Goal: Information Seeking & Learning: Check status

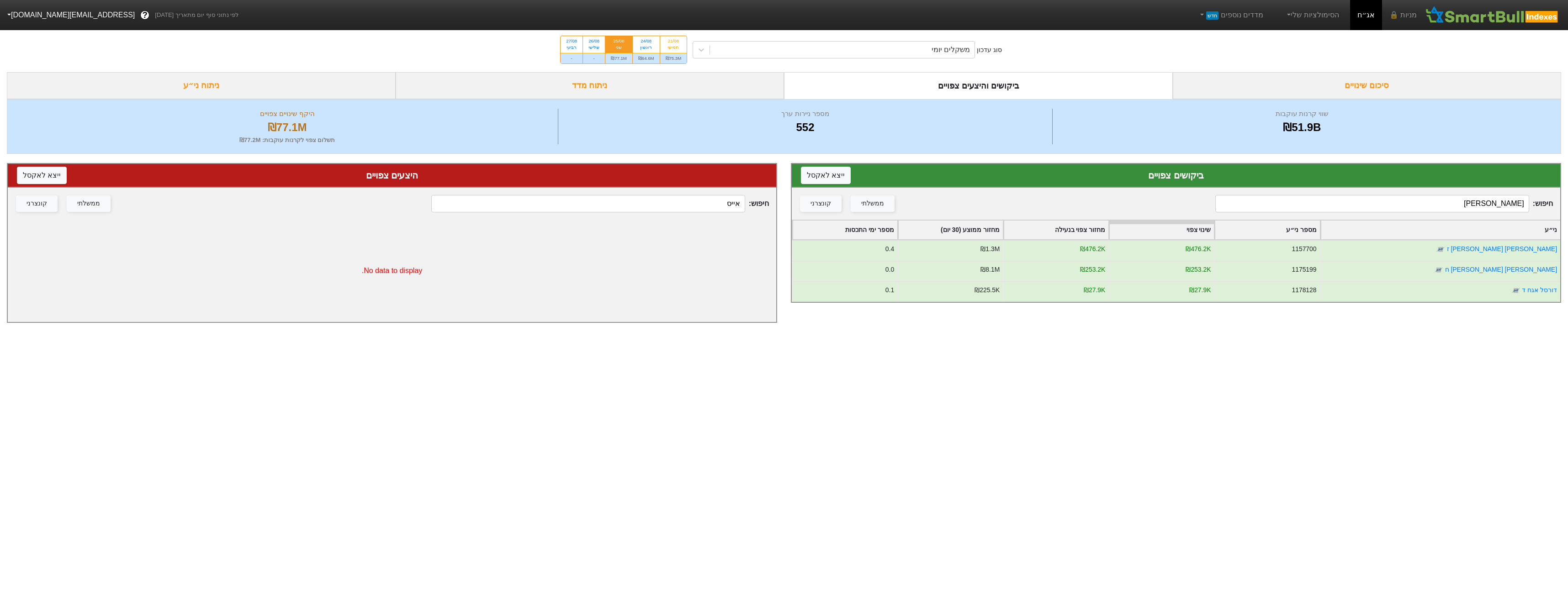
click at [1407, 201] on input "[PERSON_NAME]" at bounding box center [1372, 203] width 313 height 18
click at [1406, 200] on input "[PERSON_NAME]" at bounding box center [1372, 203] width 313 height 18
click at [1404, 200] on input "[PERSON_NAME]" at bounding box center [1372, 203] width 313 height 18
click at [1402, 200] on input "[PERSON_NAME]" at bounding box center [1372, 203] width 313 height 18
click at [1401, 200] on input "[PERSON_NAME]" at bounding box center [1372, 203] width 313 height 18
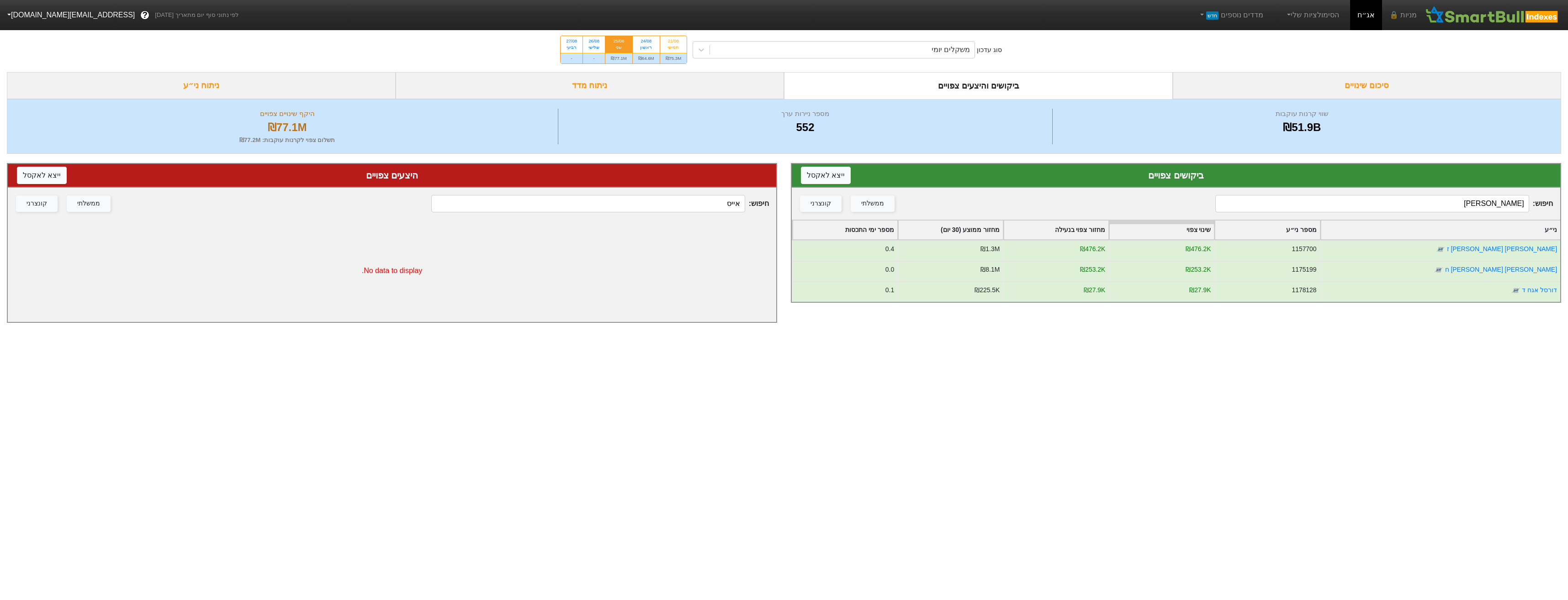
click at [1406, 209] on input "[PERSON_NAME]" at bounding box center [1372, 203] width 313 height 18
click at [1406, 209] on input "[PERSON_NAME]" at bounding box center [1372, 203] width 313 height 18
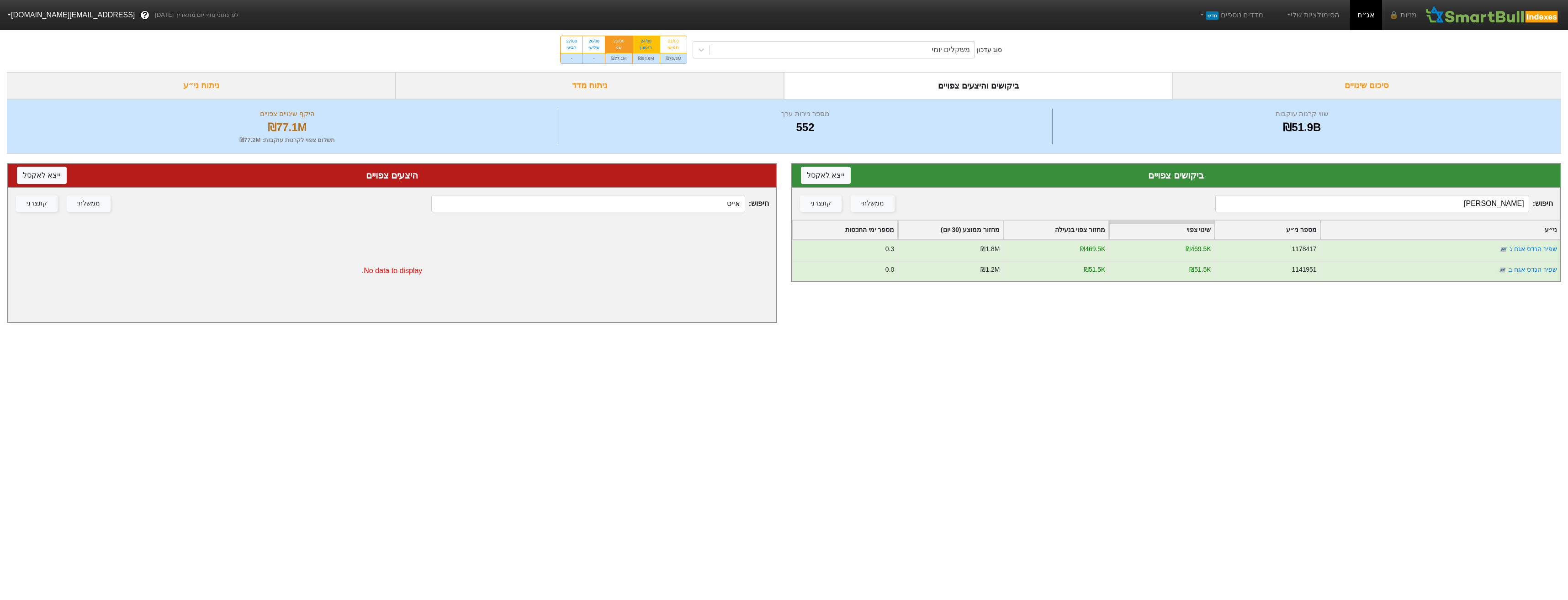
type input "[PERSON_NAME]"
click at [645, 54] on div "₪64.6M" at bounding box center [646, 58] width 27 height 10
click at [645, 42] on input "24/08 ראשון ₪64.6M" at bounding box center [643, 39] width 6 height 6
radio input "true"
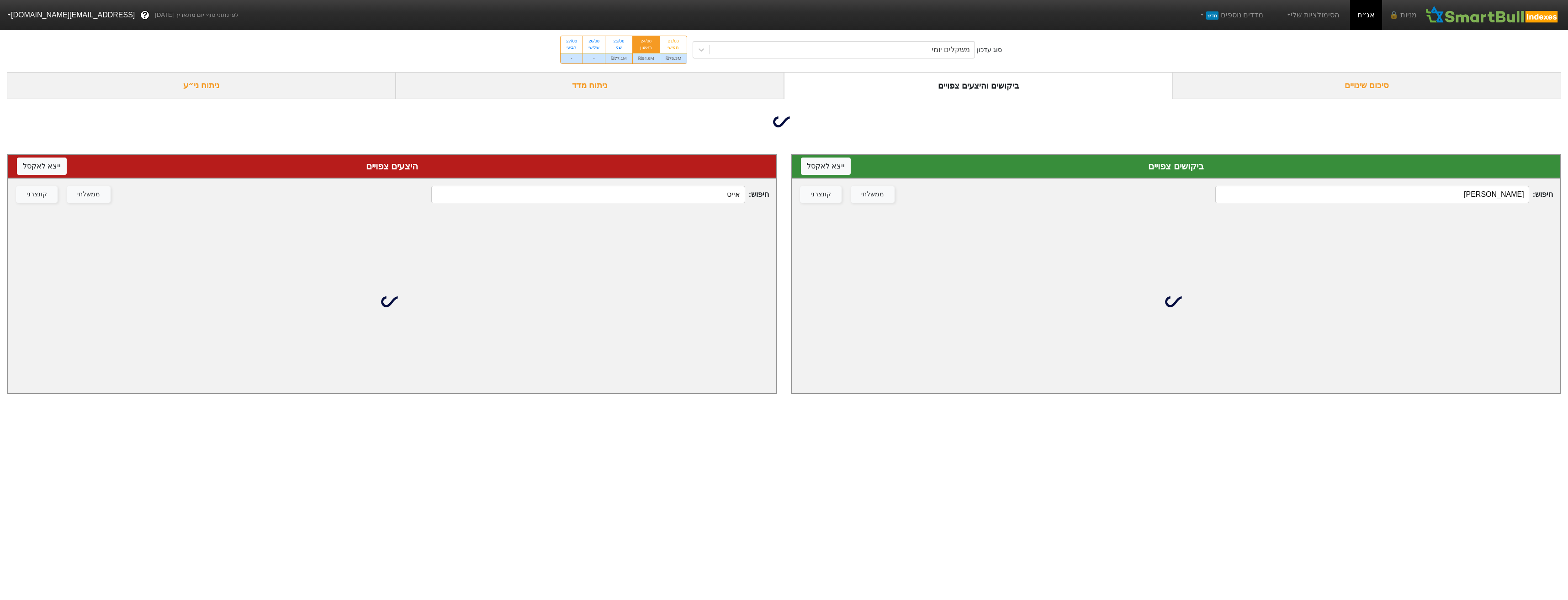
click at [1421, 201] on input "[PERSON_NAME]" at bounding box center [1372, 194] width 313 height 18
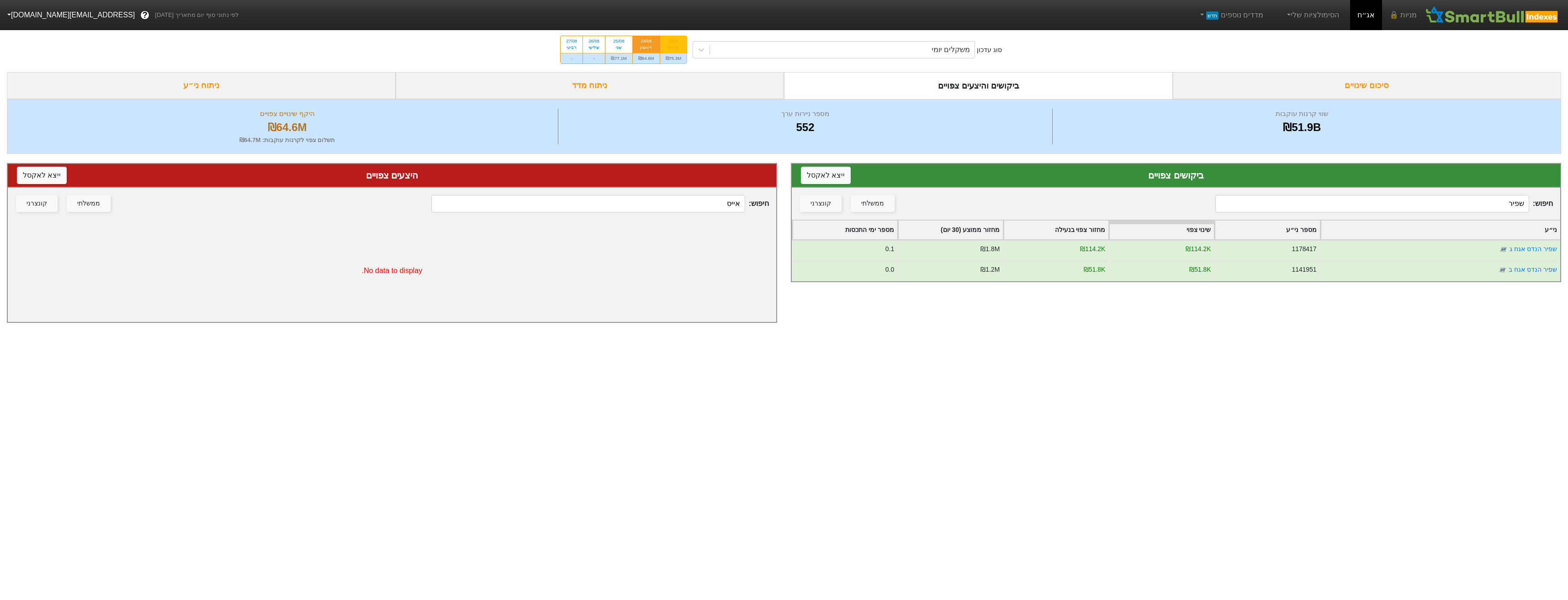
type input "שפיר"
click at [679, 60] on div "₪75.3M" at bounding box center [674, 58] width 27 height 10
click at [673, 42] on input "21/08 חמישי ₪75.3M" at bounding box center [671, 39] width 6 height 6
radio input "true"
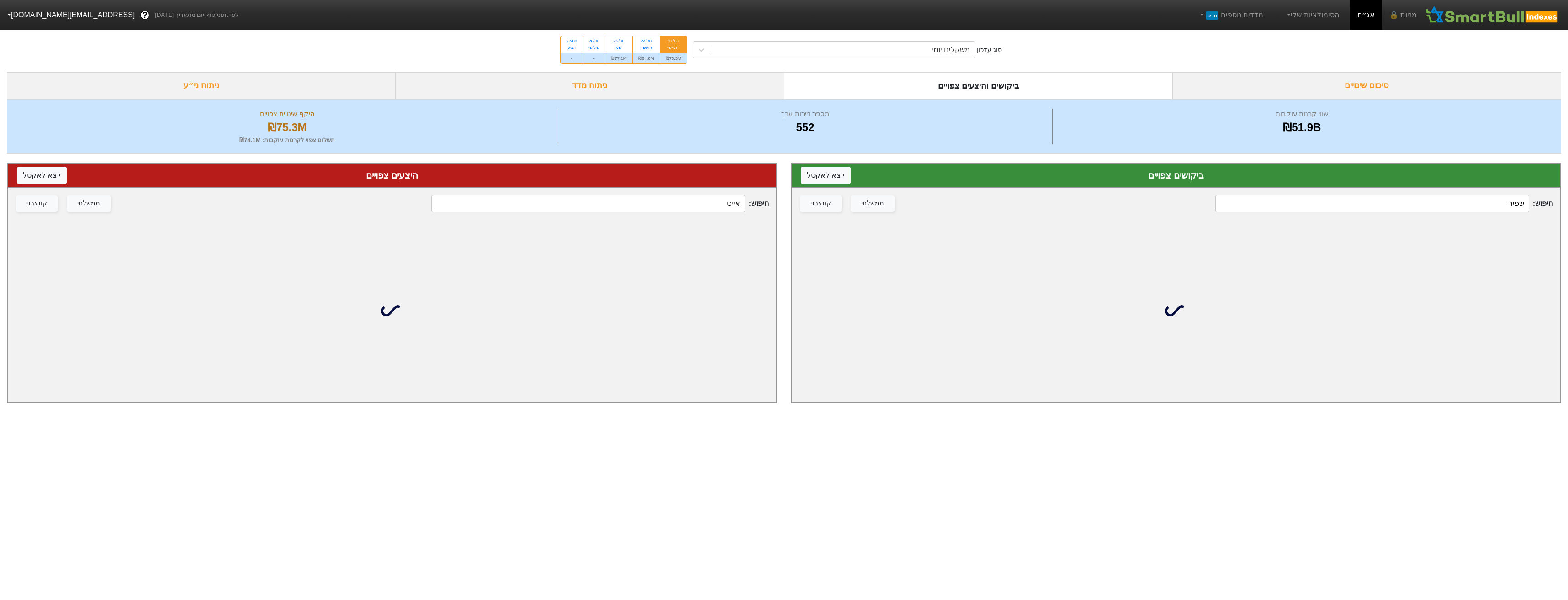
click at [1499, 195] on div "חיפוש : שפיר ממשלתי קונצרני" at bounding box center [1176, 203] width 768 height 32
click at [1499, 204] on input "שפיר" at bounding box center [1372, 203] width 313 height 18
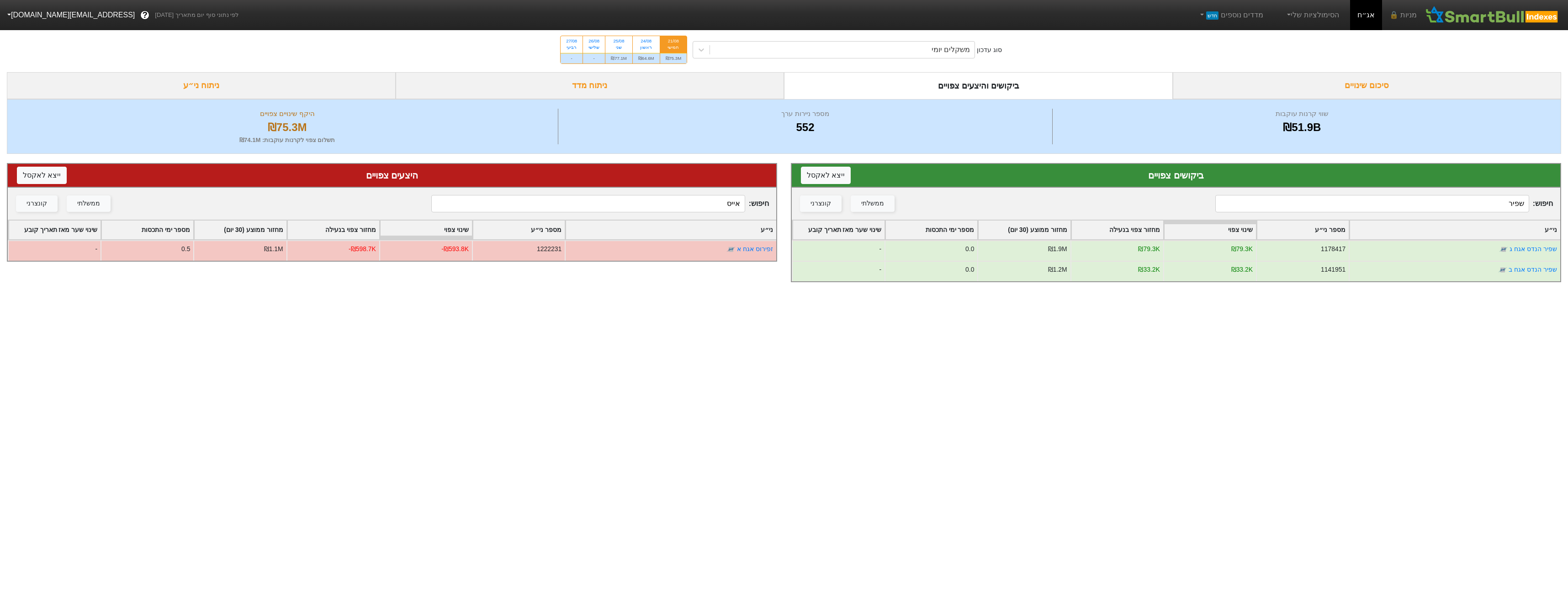
click at [1288, 210] on input "שפיר" at bounding box center [1372, 203] width 313 height 18
click at [1289, 212] on input "שפיר" at bounding box center [1372, 203] width 313 height 18
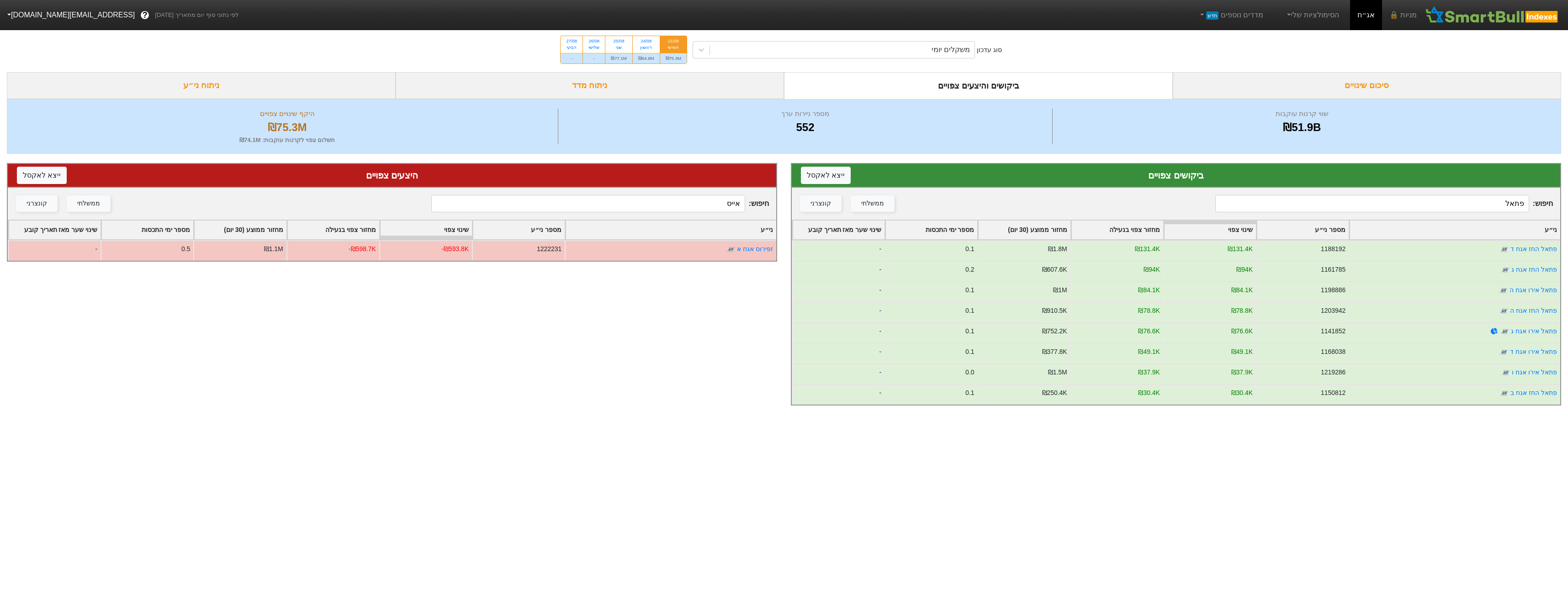
type input "פתאל"
click at [662, 58] on div "₪75.3M" at bounding box center [674, 58] width 27 height 10
click at [668, 42] on input "21/08 חמישי ₪75.3M" at bounding box center [671, 39] width 6 height 6
click at [659, 61] on div "₪64.6M" at bounding box center [646, 58] width 27 height 10
click at [646, 42] on input "24/08 ראשון ₪64.6M" at bounding box center [643, 39] width 6 height 6
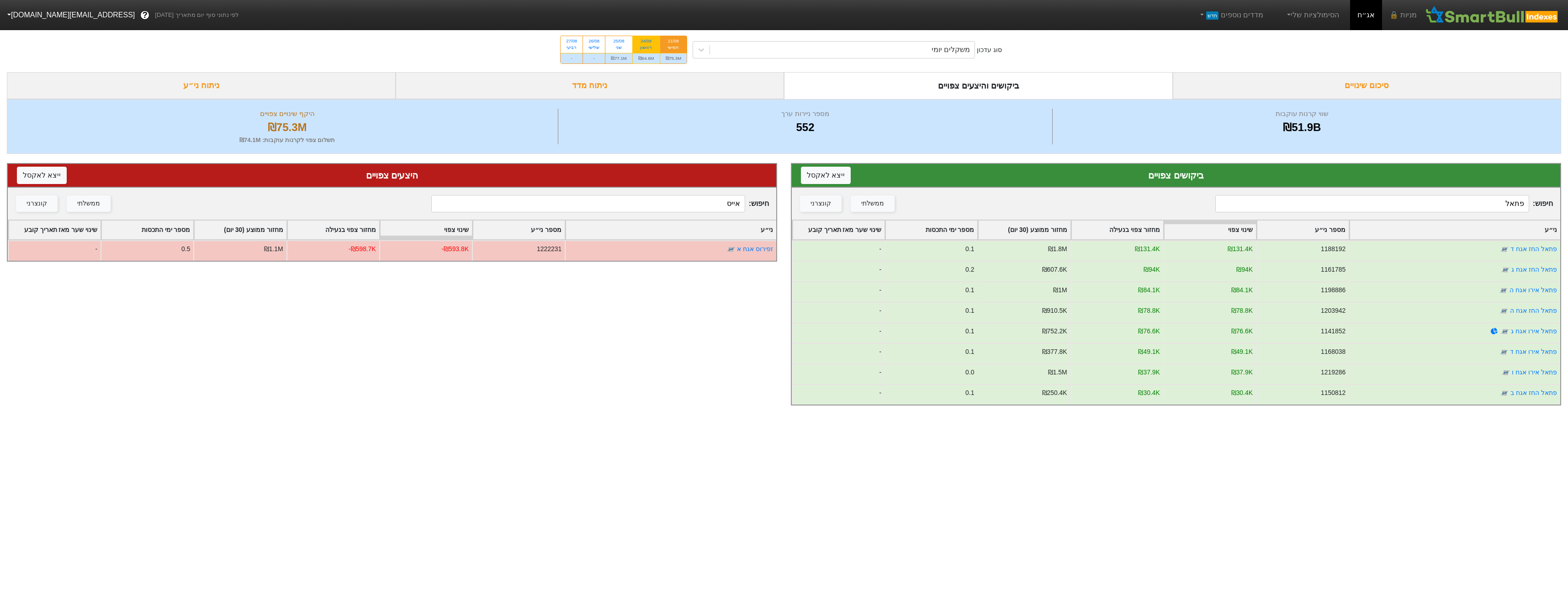
radio input "true"
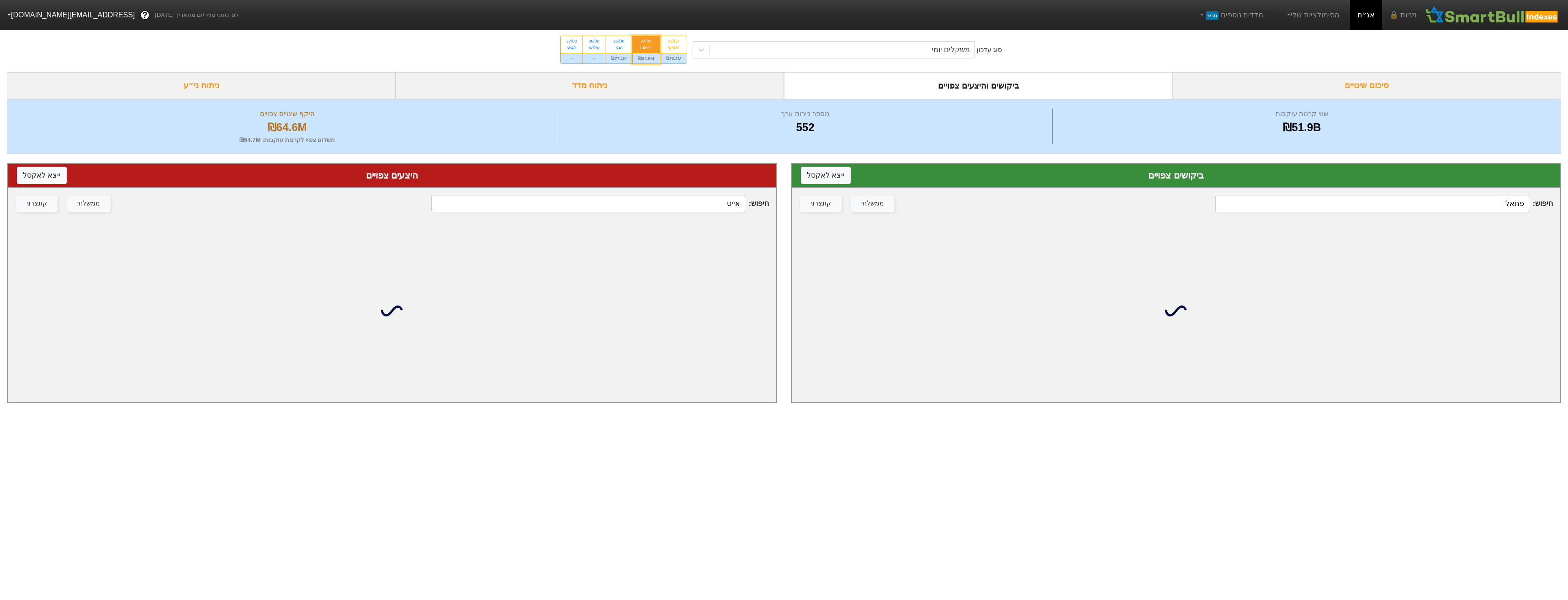
click at [1488, 197] on input "פתאל" at bounding box center [1372, 203] width 313 height 18
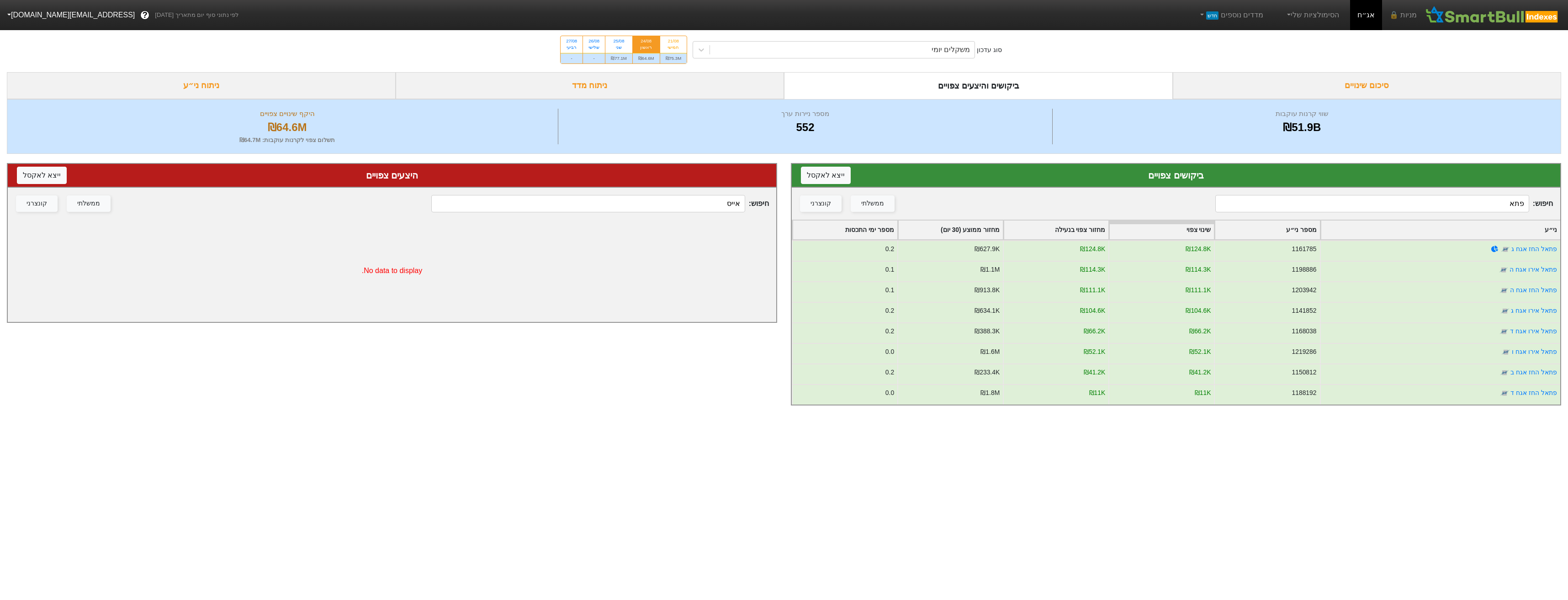
type input "פתאל"
click at [627, 62] on div "₪77.1M" at bounding box center [619, 58] width 27 height 10
click at [619, 42] on input "25/08 שני ₪77.1M" at bounding box center [616, 39] width 6 height 6
radio input "true"
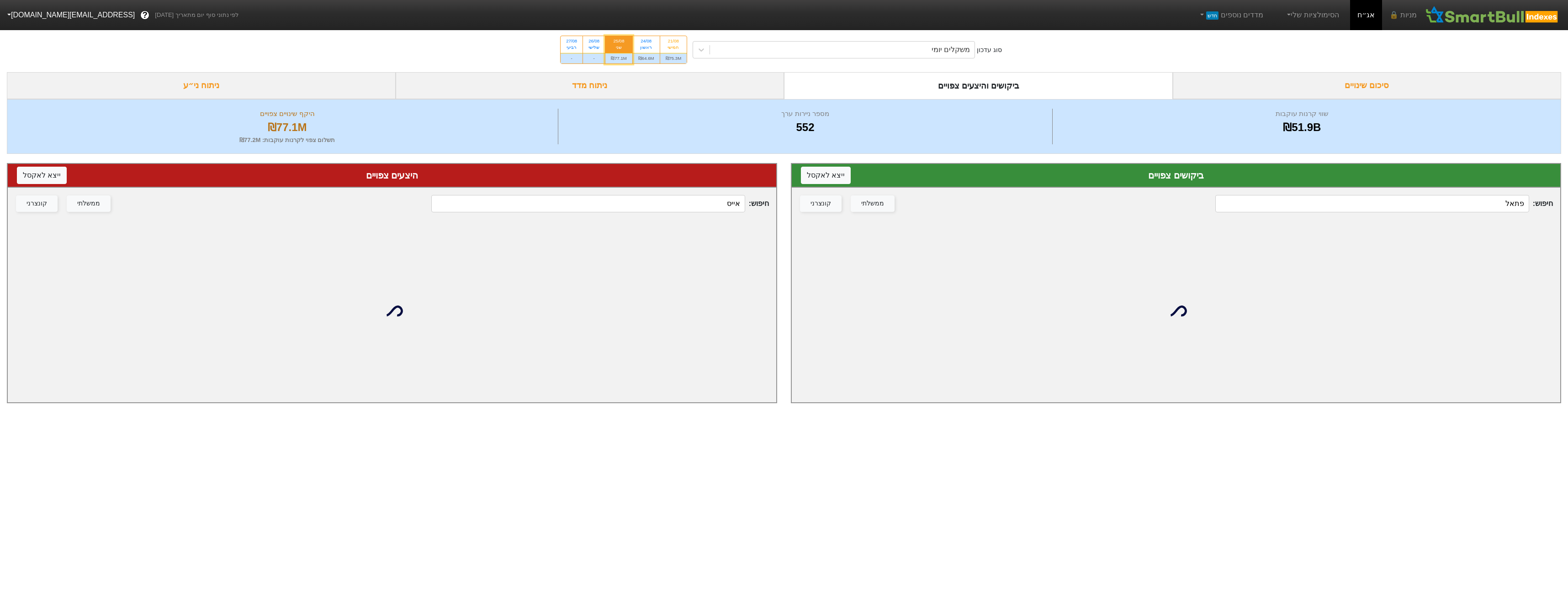
click at [1491, 199] on input "פתאל" at bounding box center [1372, 203] width 313 height 18
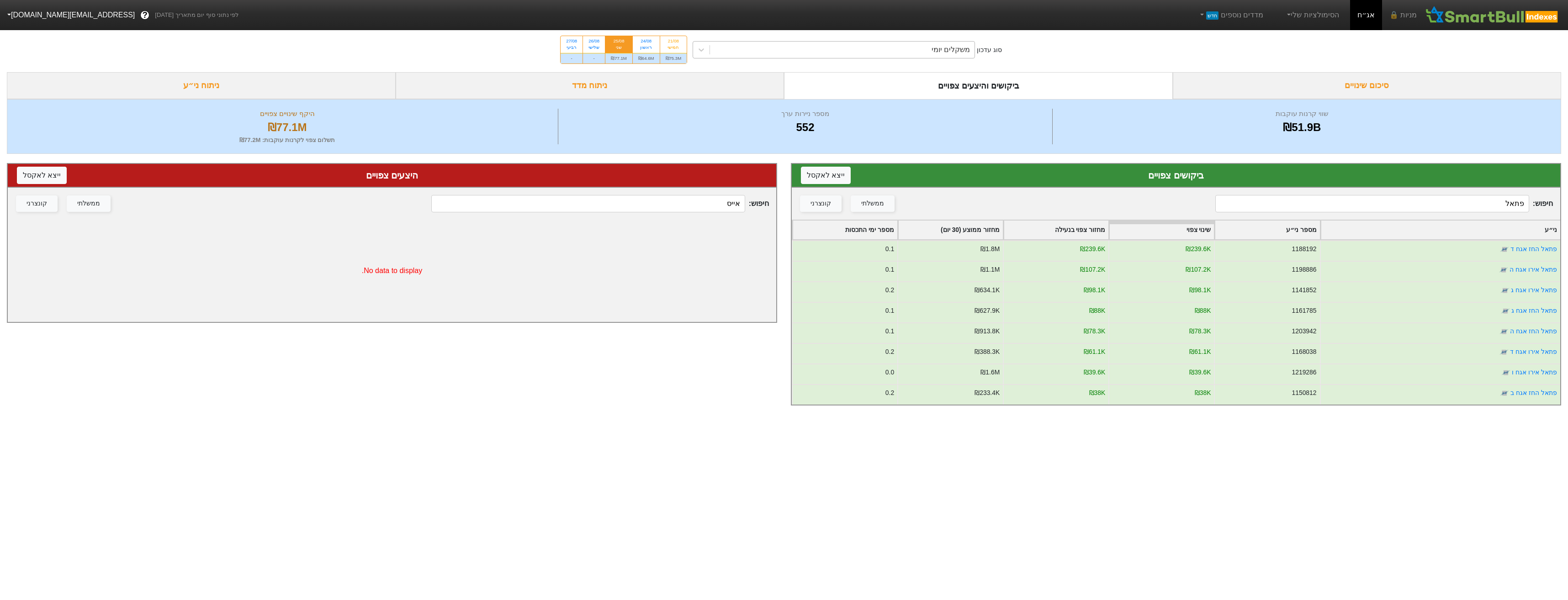
drag, startPoint x: 875, startPoint y: 48, endPoint x: 885, endPoint y: 58, distance: 14.1
click at [875, 49] on div "משקלים יומי" at bounding box center [842, 49] width 265 height 16
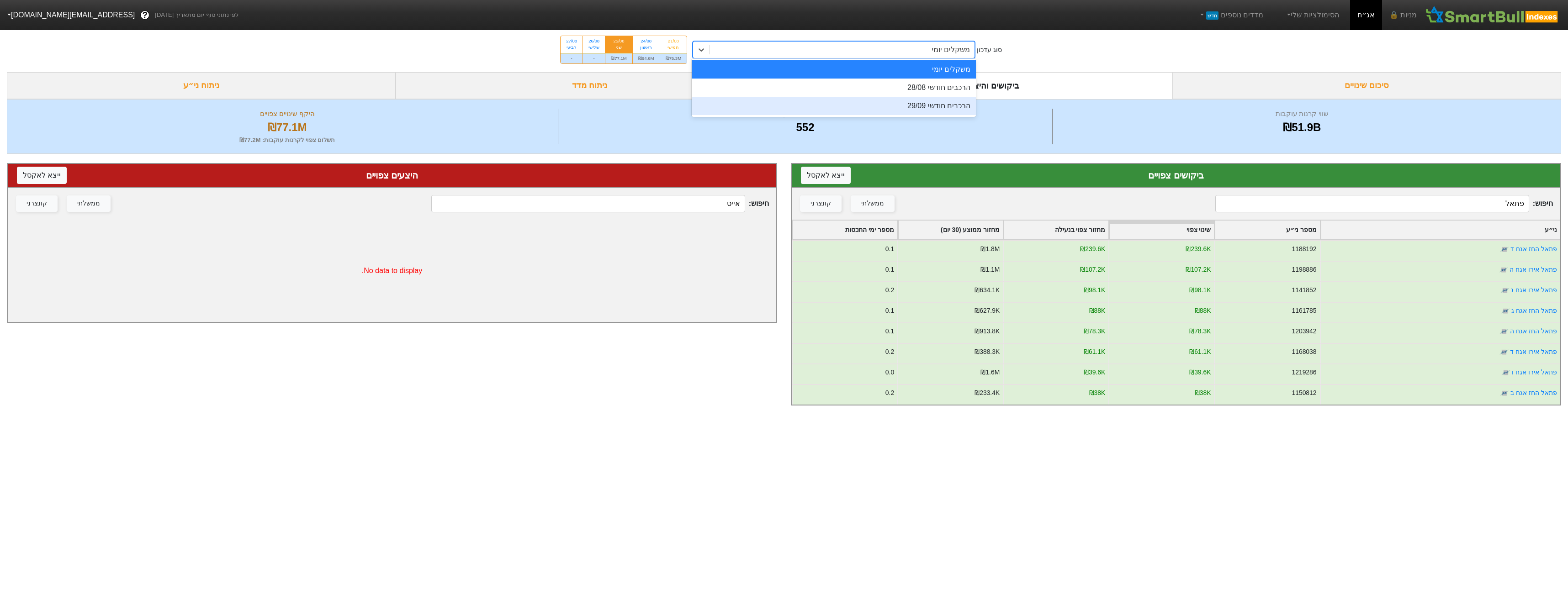
click at [897, 90] on div "הרכבים חודשי 28/08" at bounding box center [833, 88] width 284 height 18
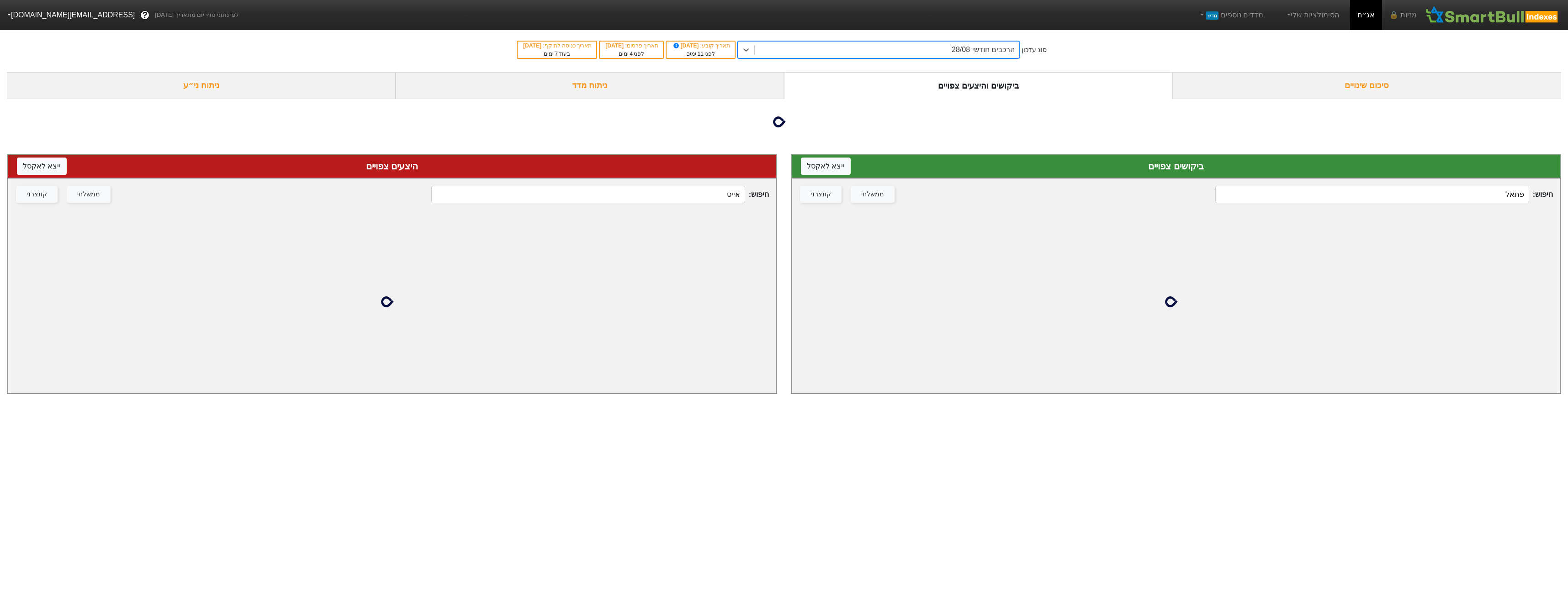
click at [1377, 200] on input "פתאל" at bounding box center [1372, 194] width 313 height 18
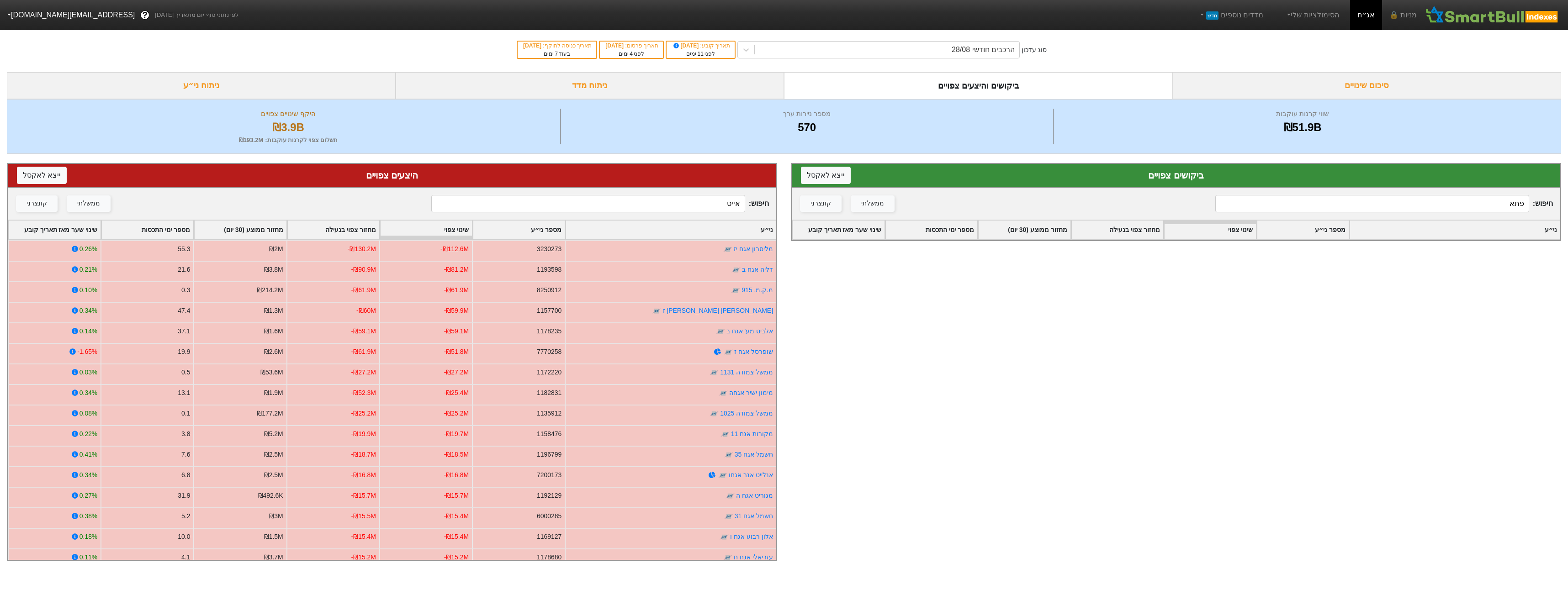
type input "פתאל"
drag, startPoint x: 1451, startPoint y: 197, endPoint x: 1451, endPoint y: 204, distance: 7.0
click at [1451, 201] on input "פתאל" at bounding box center [1372, 203] width 313 height 18
click at [677, 204] on input "אייס" at bounding box center [588, 203] width 313 height 18
click at [677, 204] on input "אייס" at bounding box center [588, 203] width 313 height 18
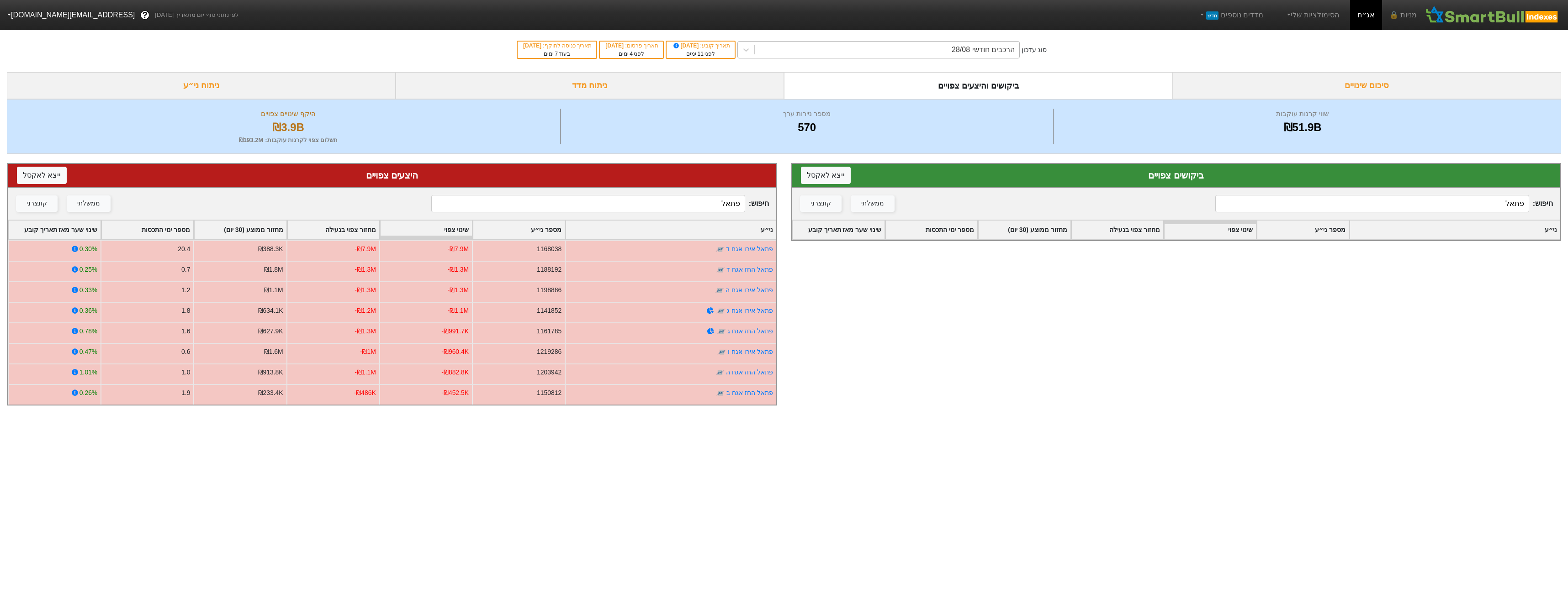
type input "פתאל"
click at [905, 57] on div "הרכבים חודשי 28/08" at bounding box center [887, 49] width 265 height 16
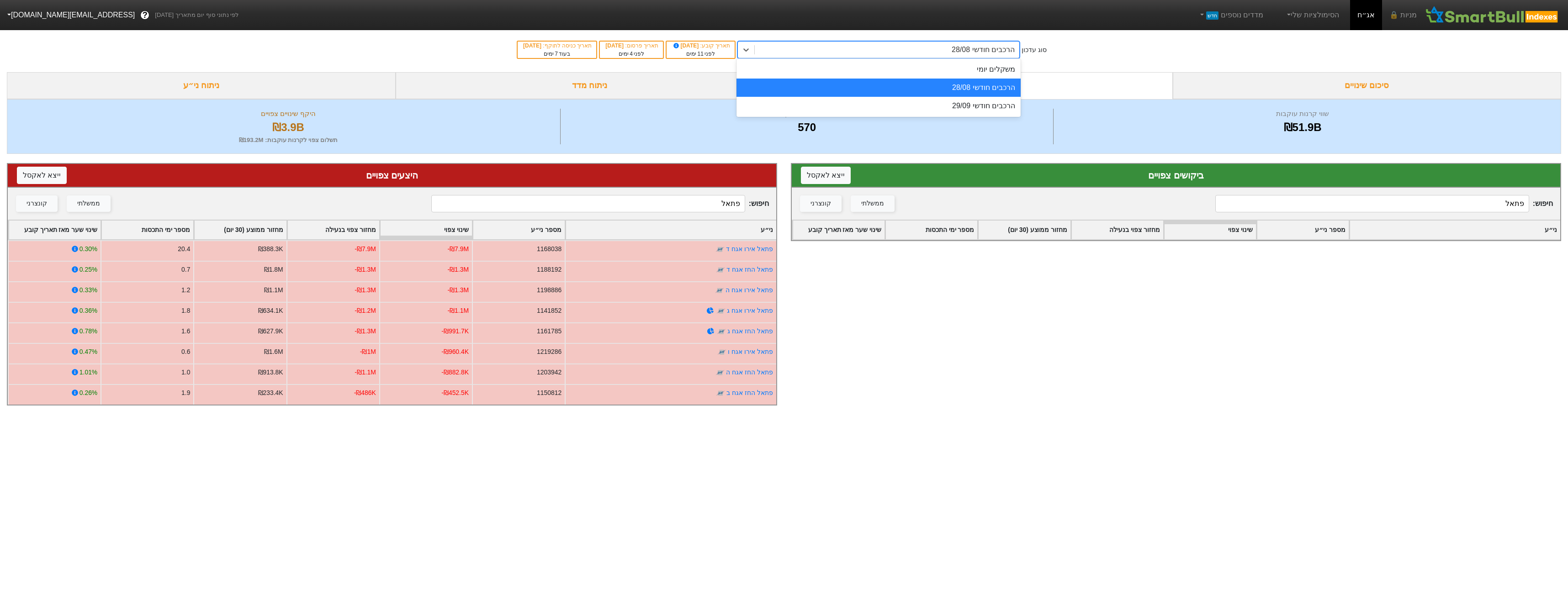
click at [915, 78] on div "הרכבים חודשי 28/08" at bounding box center [878, 88] width 284 height 18
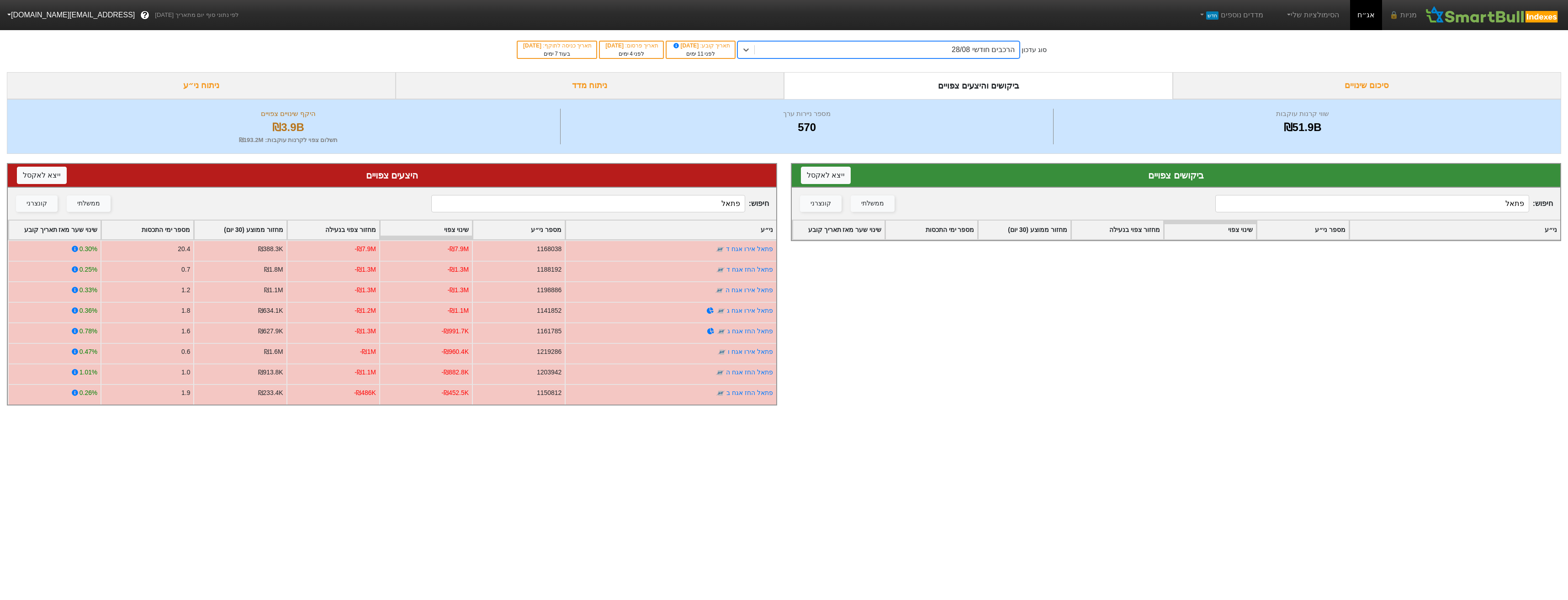
drag, startPoint x: 929, startPoint y: 52, endPoint x: 929, endPoint y: 58, distance: 6.0
click at [929, 52] on div "הרכבים חודשי 28/08" at bounding box center [887, 49] width 265 height 16
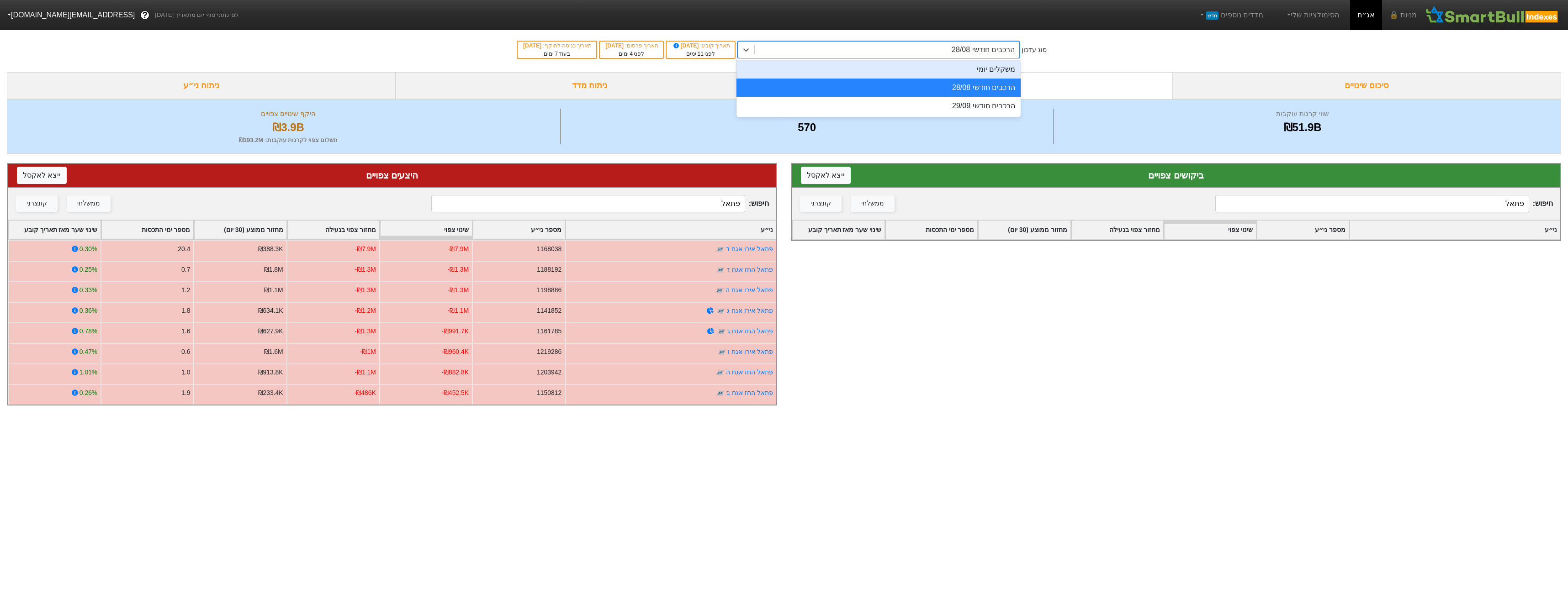
click at [931, 74] on div "משקלים יומי" at bounding box center [878, 69] width 284 height 18
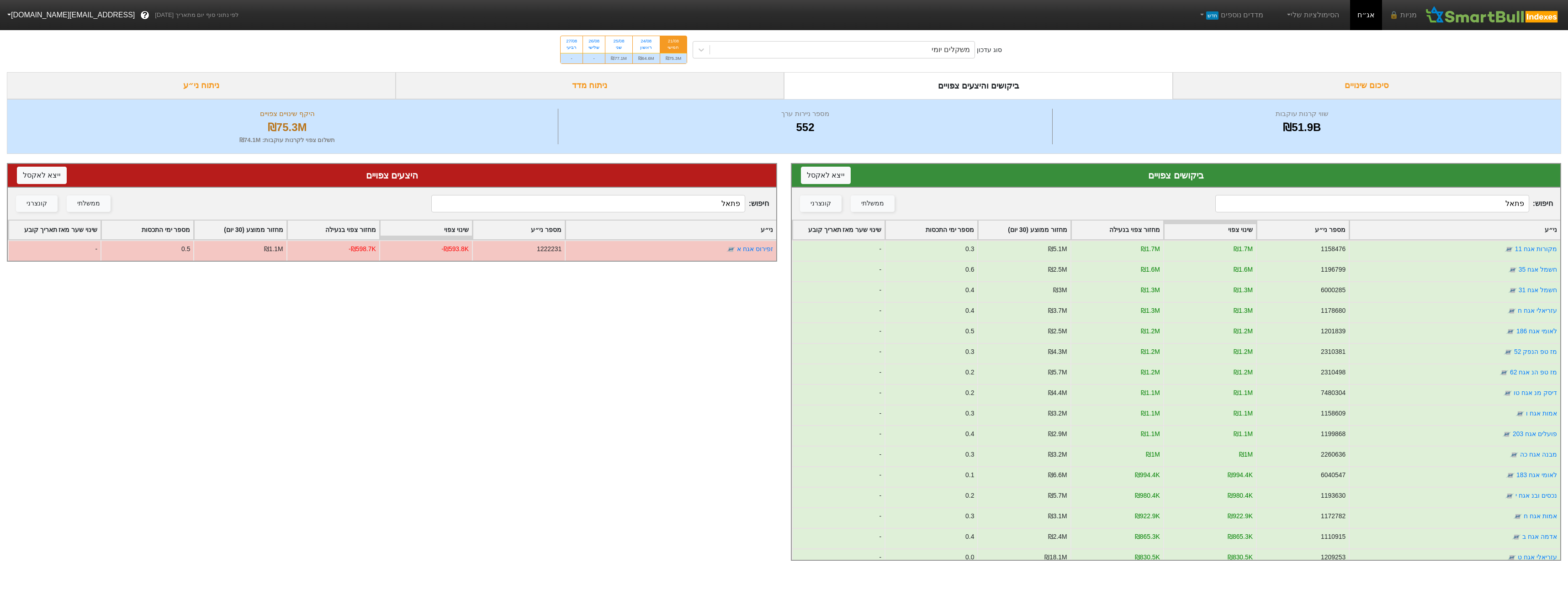
click at [1396, 197] on input "פתאל" at bounding box center [1372, 203] width 313 height 18
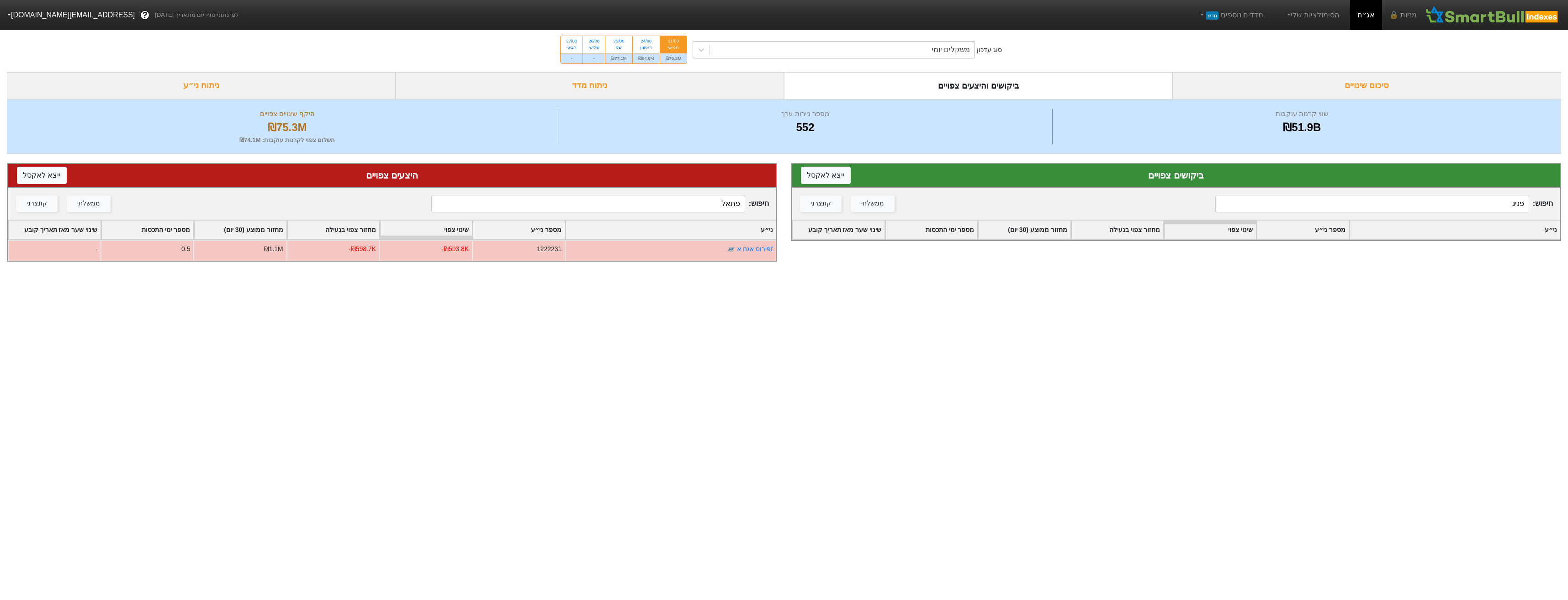
drag, startPoint x: 833, startPoint y: 44, endPoint x: 837, endPoint y: 52, distance: 8.9
click at [835, 45] on div "משקלים יומי" at bounding box center [842, 49] width 265 height 16
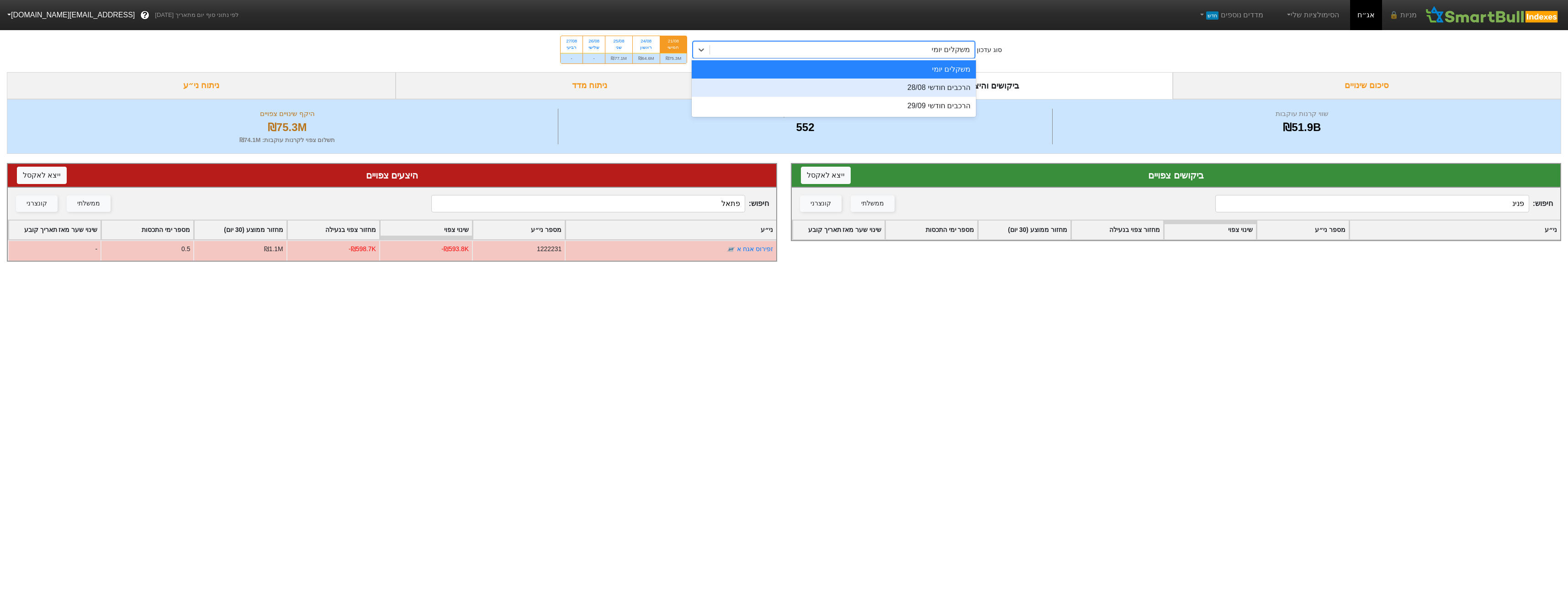
click at [878, 91] on div "הרכבים חודשי 28/08" at bounding box center [833, 88] width 284 height 18
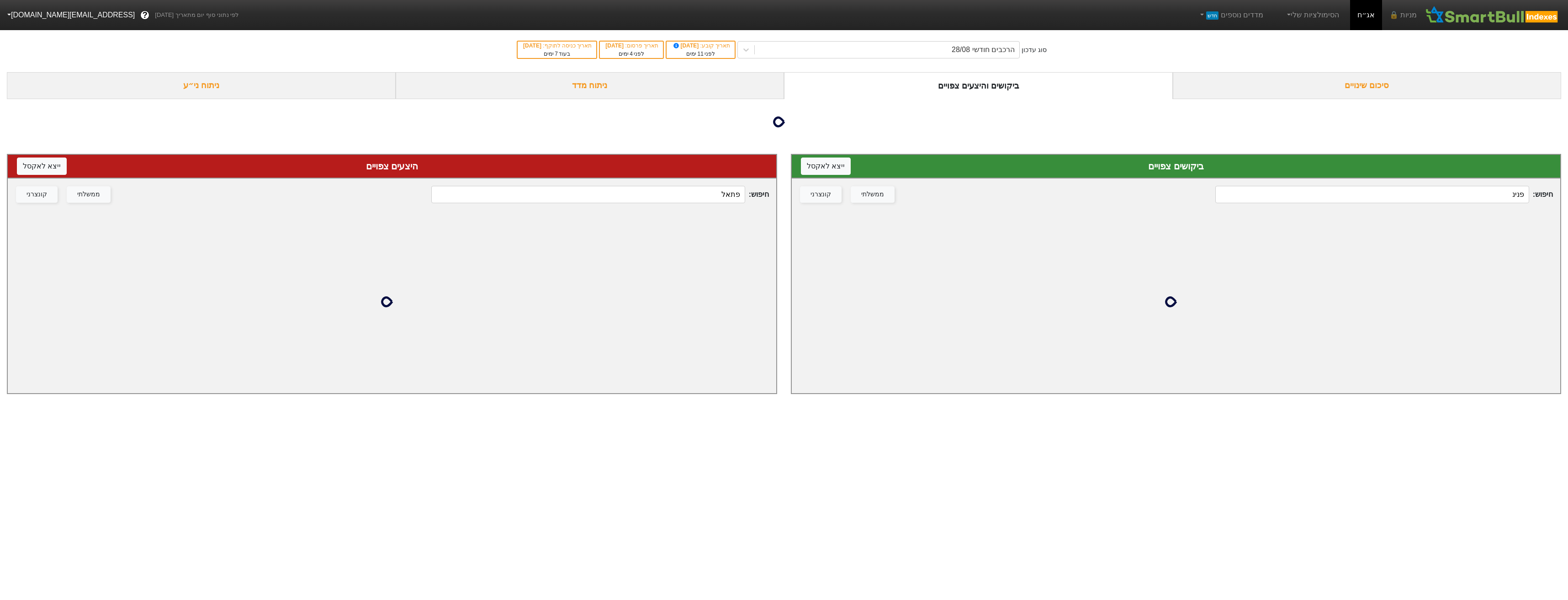
click at [1471, 199] on input "פנינ" at bounding box center [1372, 194] width 313 height 18
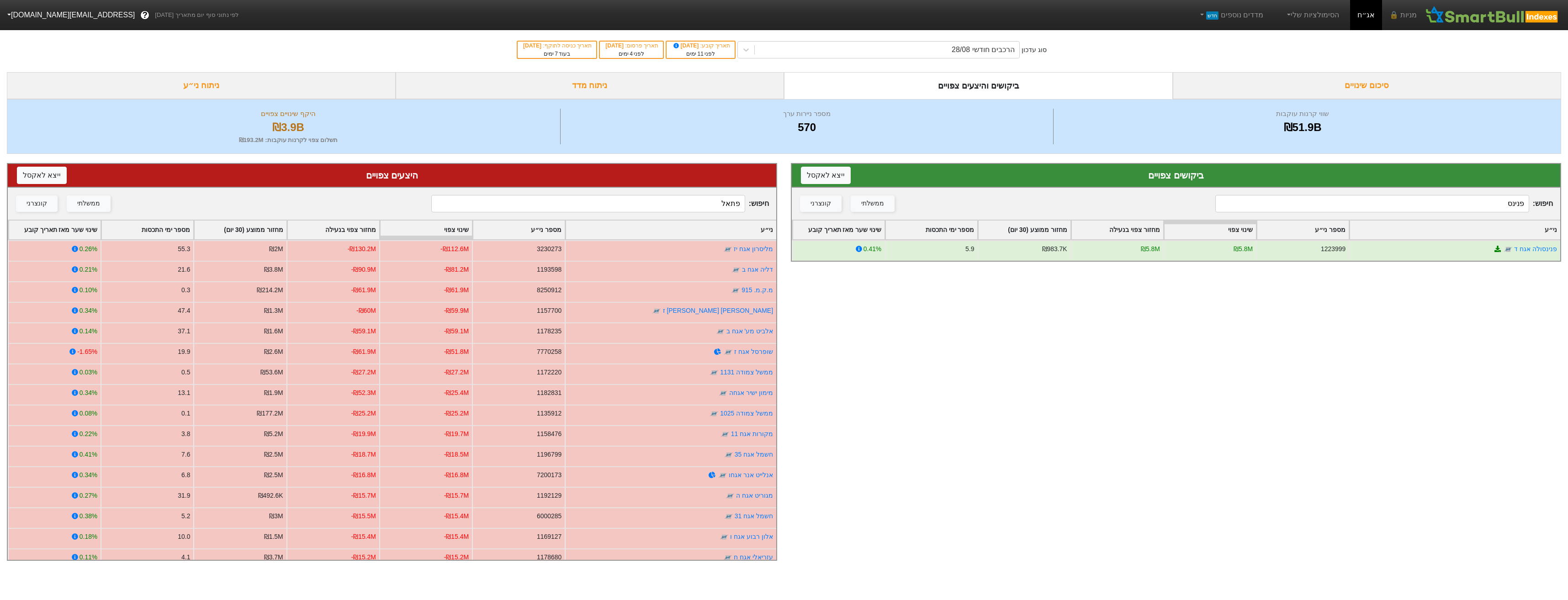
drag, startPoint x: 1286, startPoint y: 214, endPoint x: 1290, endPoint y: 207, distance: 8.1
click at [1286, 214] on div "חיפוש : פנינס ממשלתי קונצרני" at bounding box center [1176, 203] width 768 height 32
click at [1290, 205] on input "פנינס" at bounding box center [1372, 203] width 313 height 18
type input "אג'"
